Goal: Information Seeking & Learning: Learn about a topic

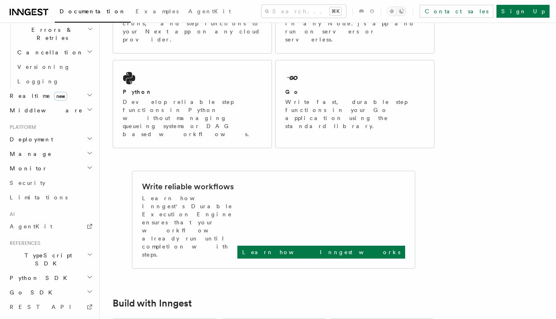
scroll to position [325, 0]
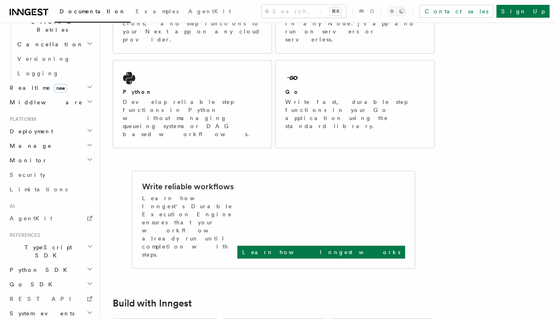
click at [48, 124] on h2 "Deployment" at bounding box center [50, 131] width 88 height 14
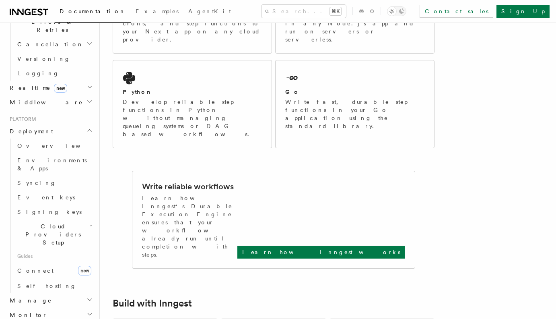
click at [48, 124] on h2 "Deployment" at bounding box center [50, 131] width 88 height 14
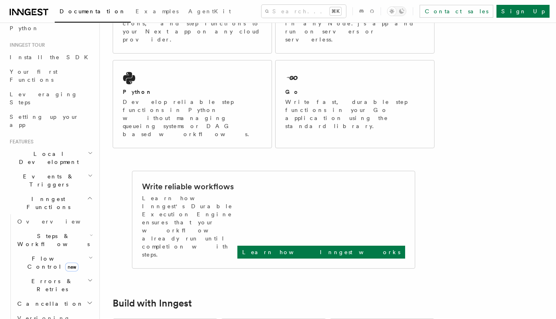
scroll to position [0, 0]
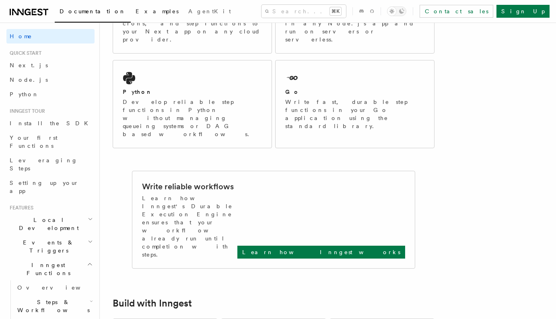
click at [136, 12] on span "Examples" at bounding box center [157, 11] width 43 height 6
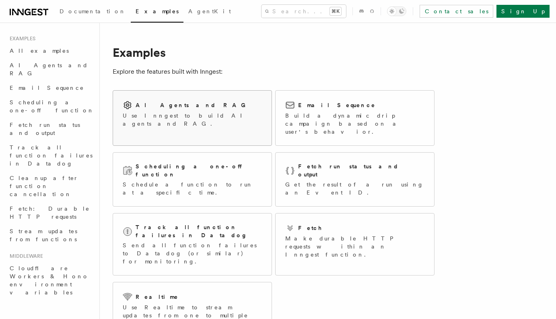
click at [173, 98] on div "AI Agents and RAG Use Inngest to build AI agents and RAG." at bounding box center [192, 114] width 158 height 47
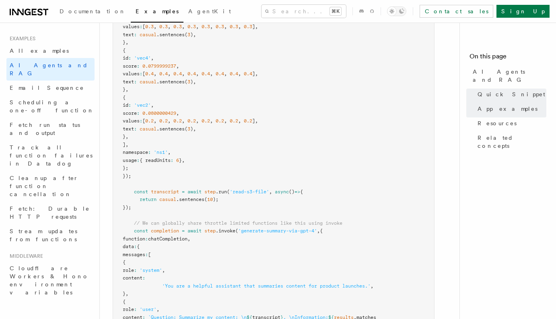
scroll to position [320, 0]
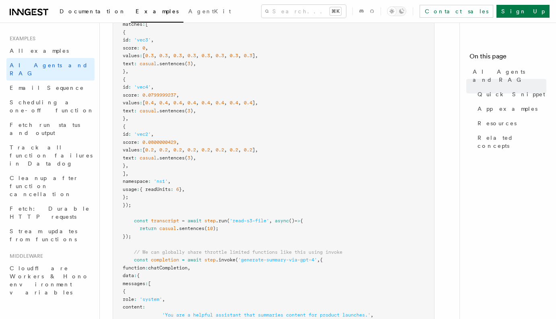
click at [80, 11] on span "Documentation" at bounding box center [93, 11] width 66 height 6
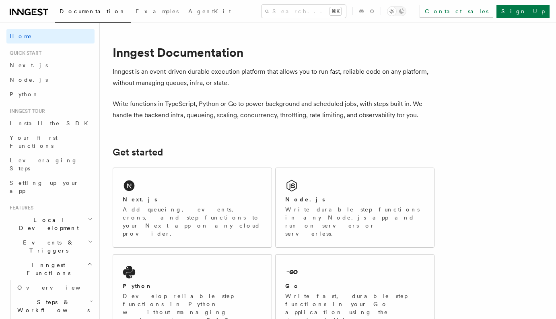
click at [30, 8] on icon at bounding box center [29, 12] width 39 height 10
